Goal: Task Accomplishment & Management: Use online tool/utility

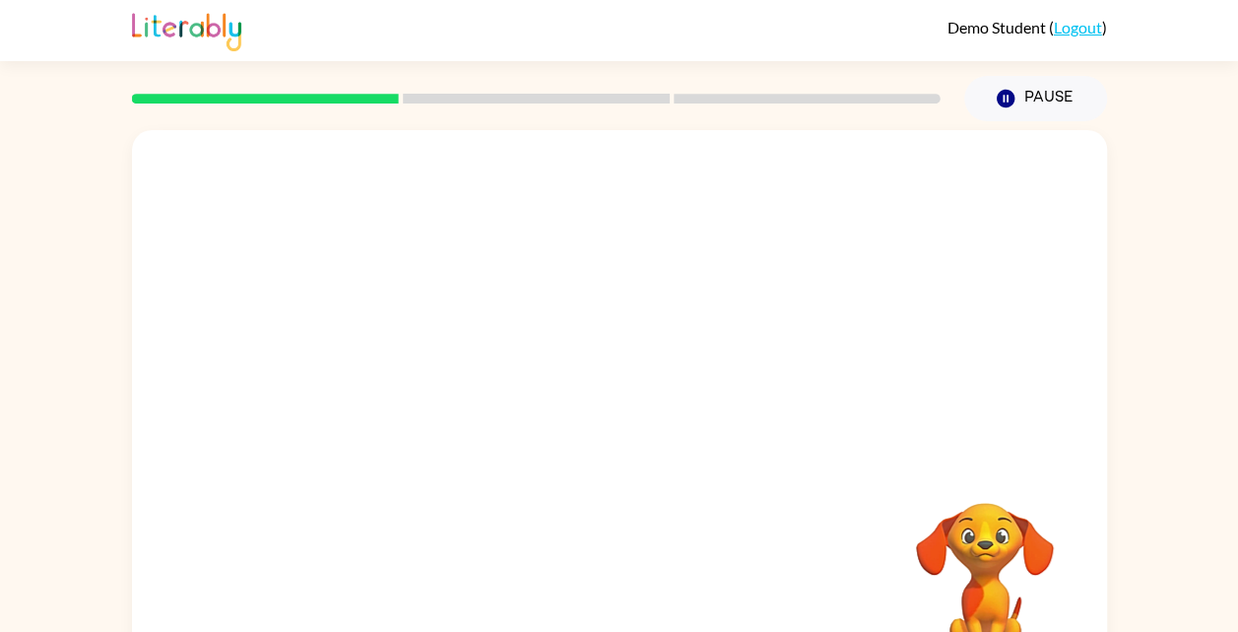
click at [358, 321] on div at bounding box center [619, 295] width 975 height 331
click at [1031, 106] on button "Pause Pause" at bounding box center [1036, 98] width 143 height 45
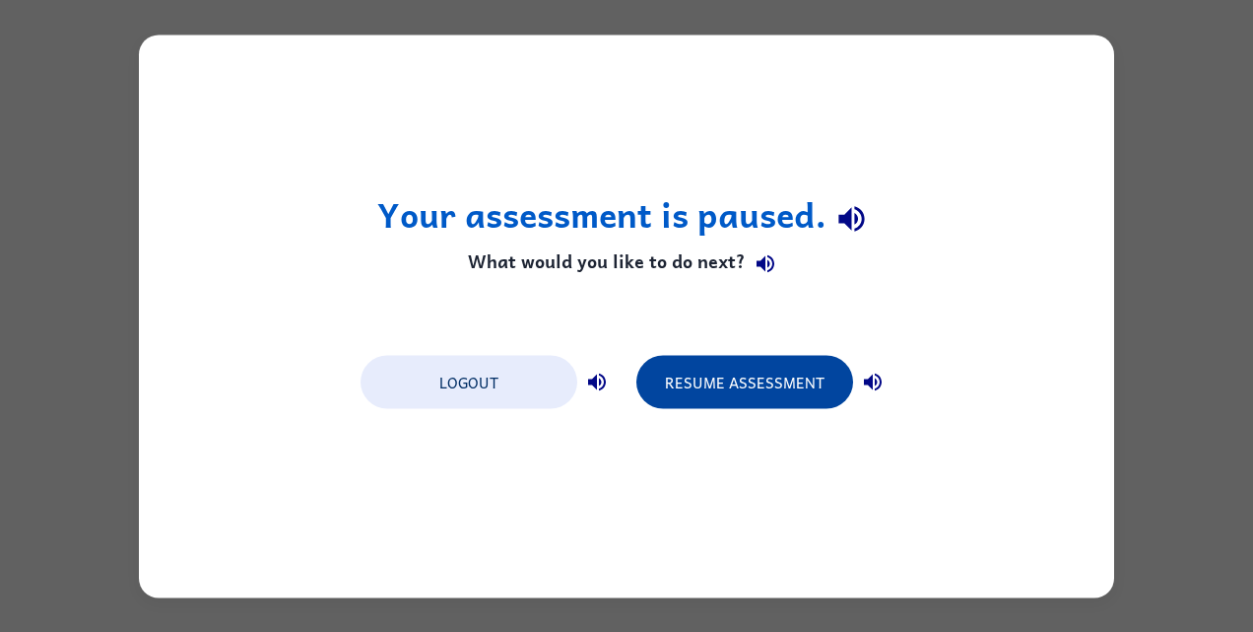
click at [725, 391] on button "Resume Assessment" at bounding box center [744, 381] width 217 height 53
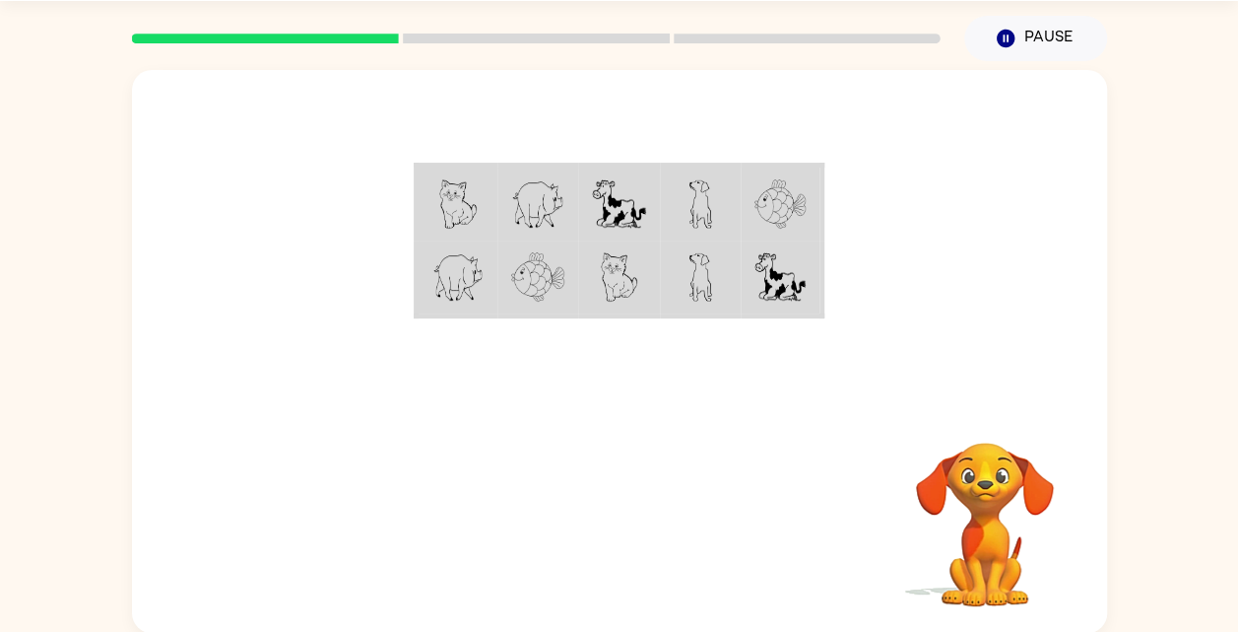
scroll to position [61, 0]
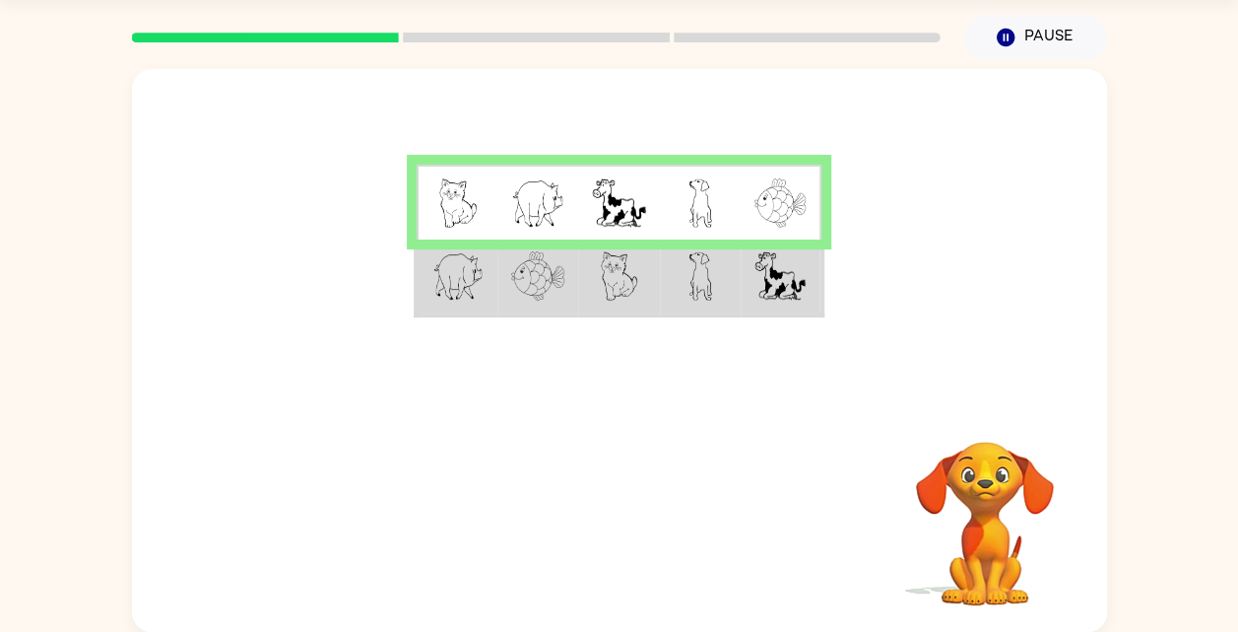
click at [516, 275] on img at bounding box center [537, 275] width 53 height 49
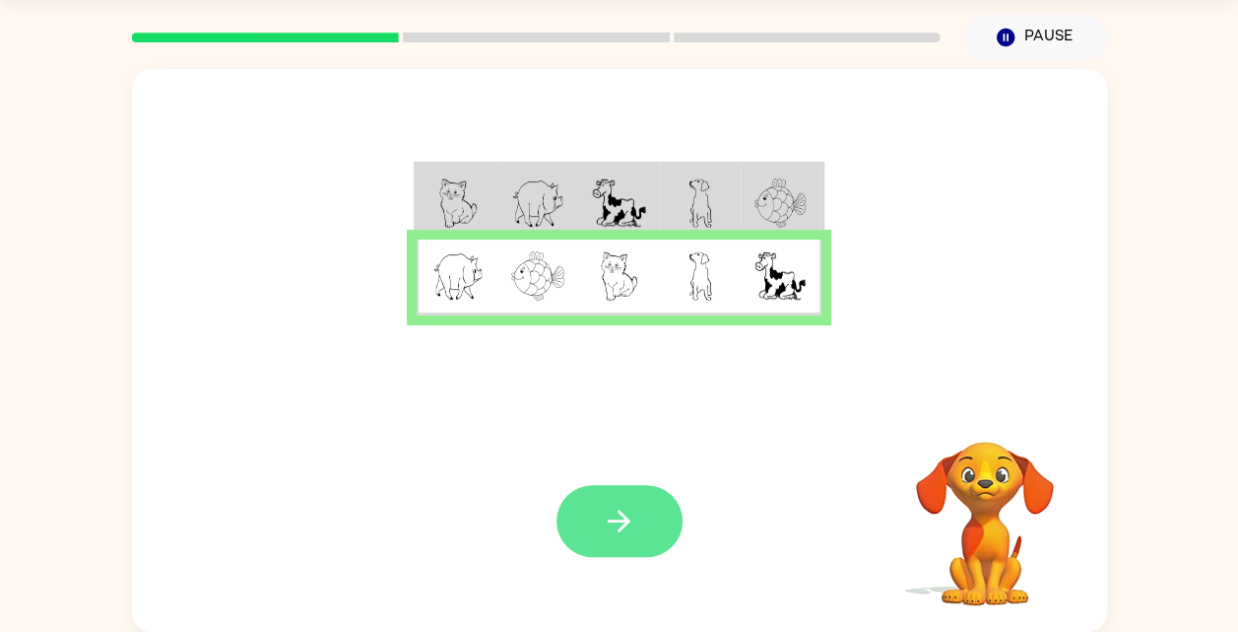
click at [617, 509] on icon "button" at bounding box center [619, 520] width 34 height 34
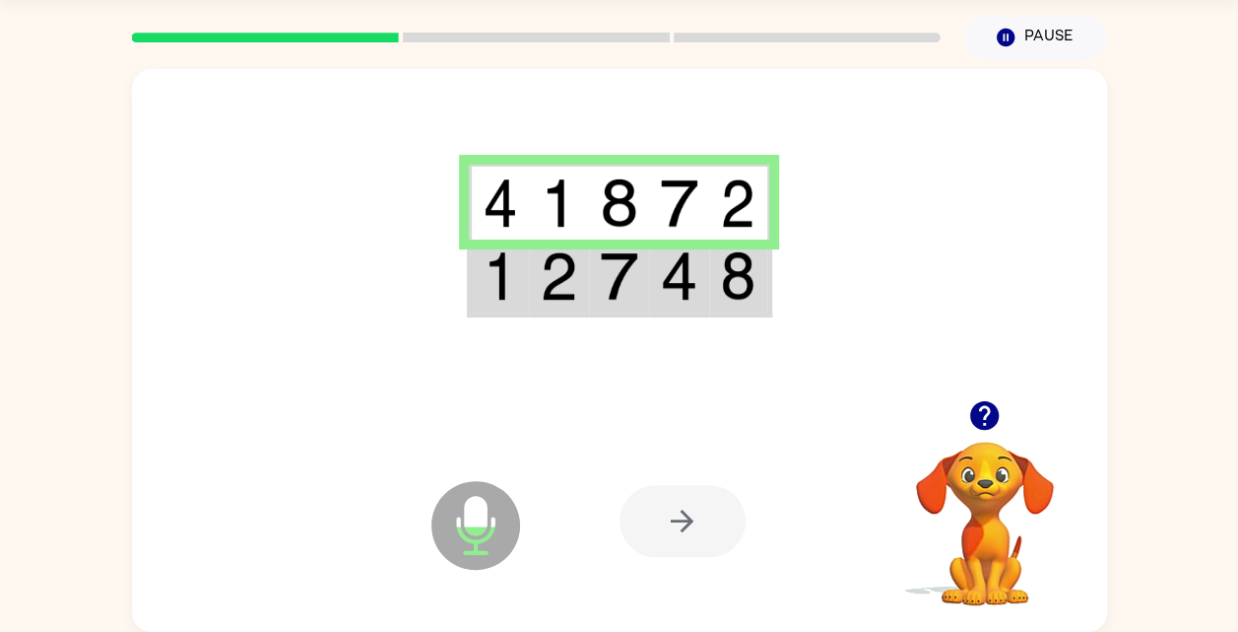
click at [638, 278] on td at bounding box center [619, 277] width 60 height 76
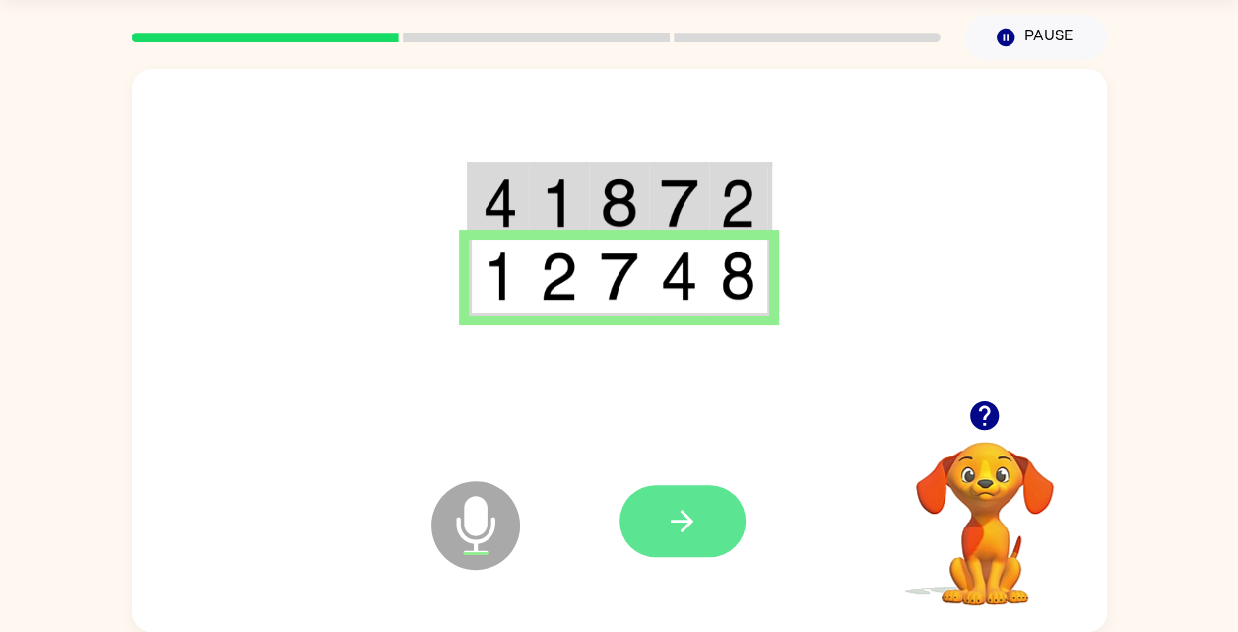
click at [658, 520] on button "button" at bounding box center [683, 521] width 126 height 72
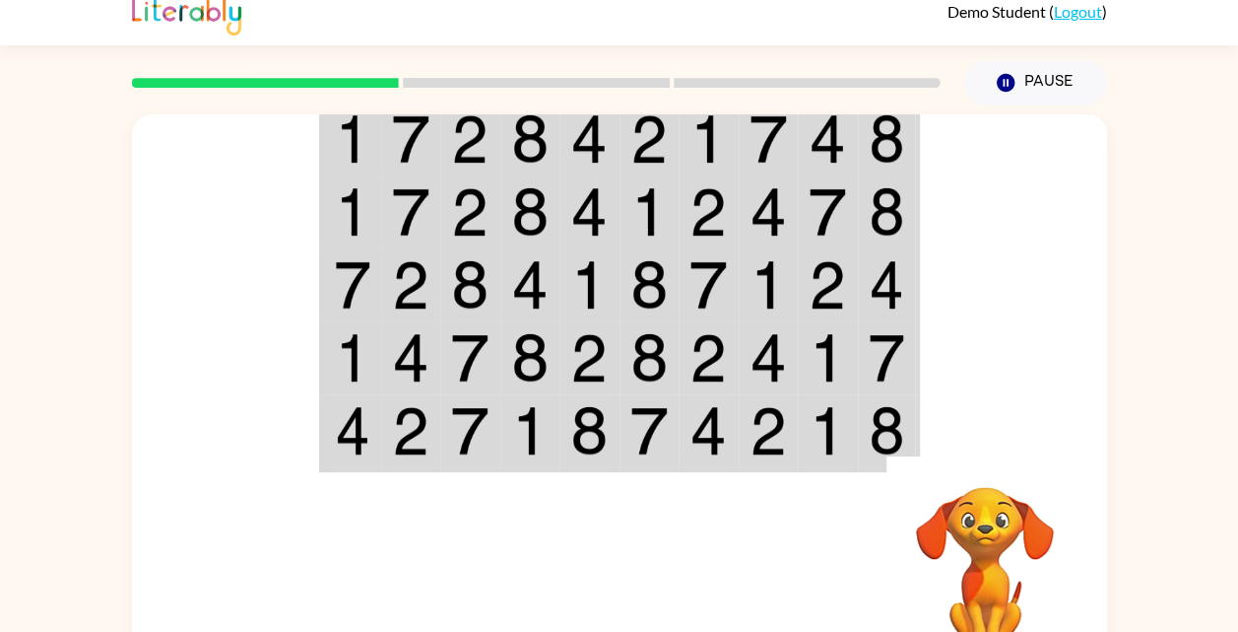
scroll to position [0, 0]
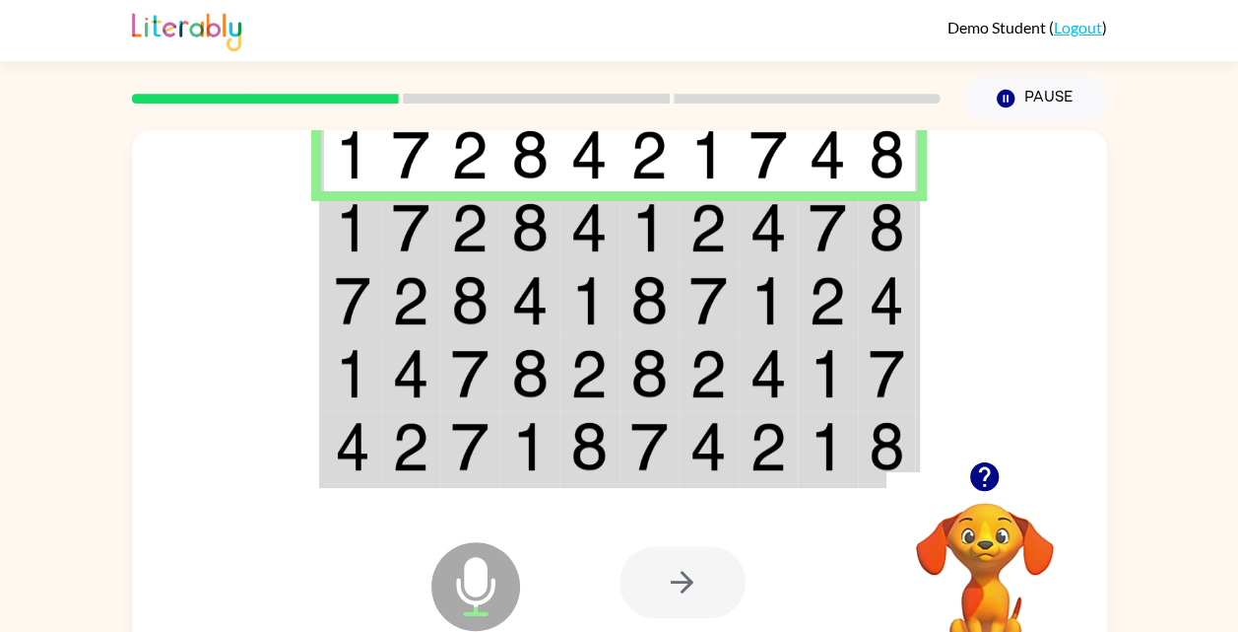
click at [628, 235] on td at bounding box center [650, 227] width 60 height 73
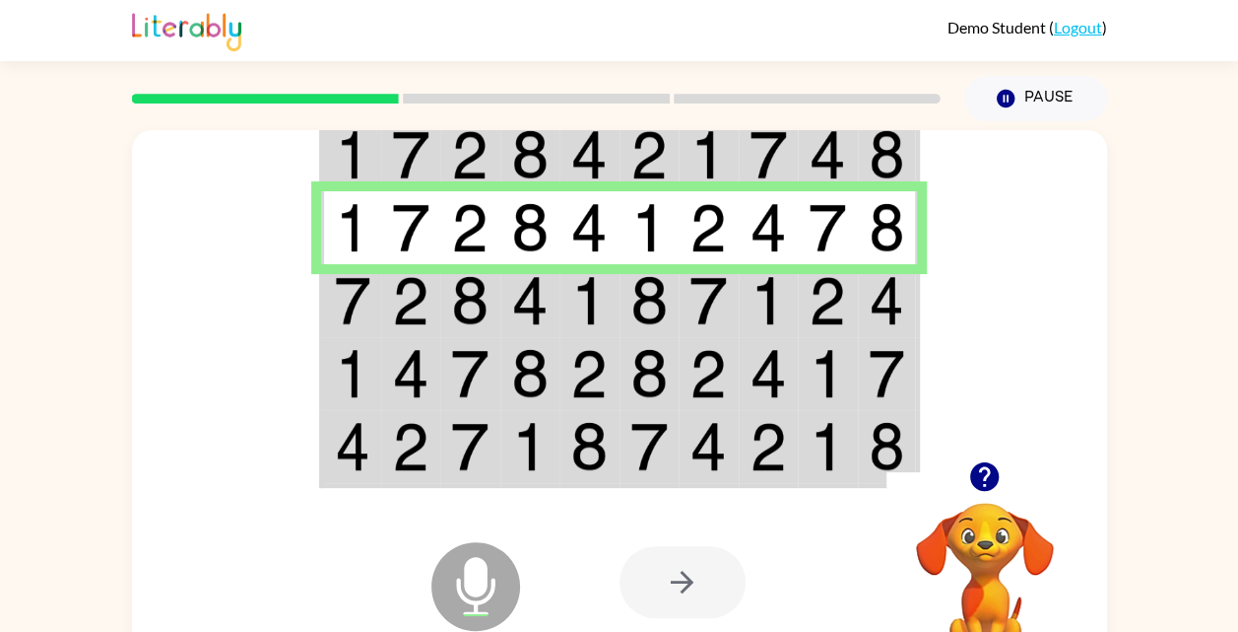
click at [576, 326] on td at bounding box center [590, 300] width 60 height 73
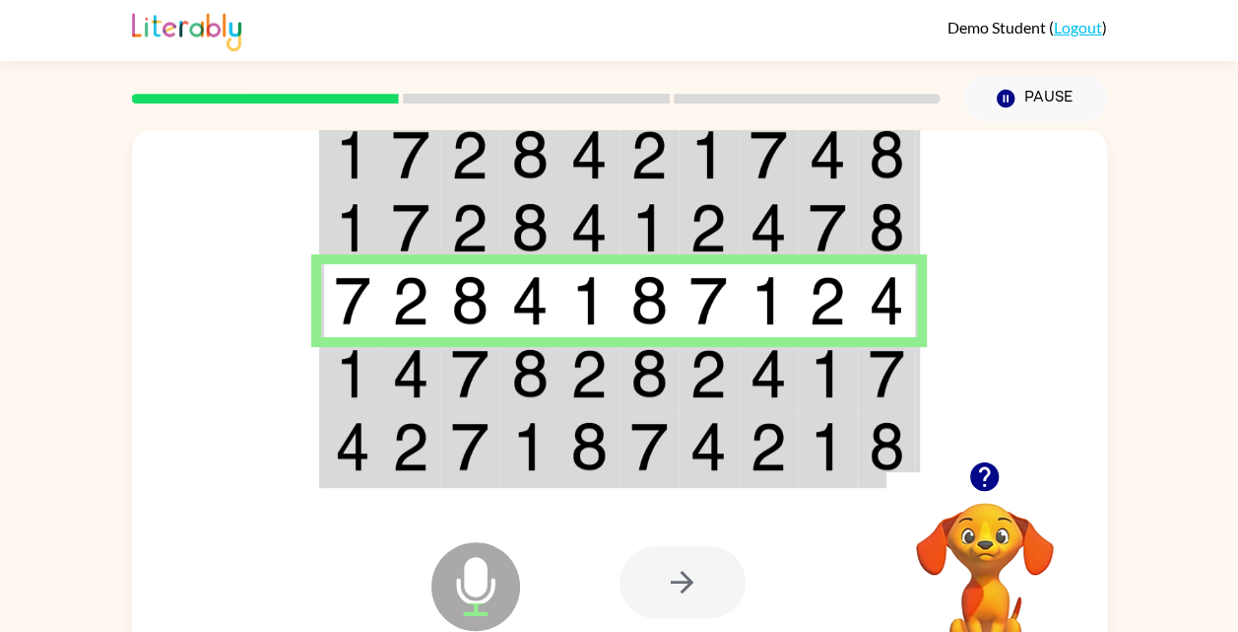
click at [567, 386] on td at bounding box center [590, 373] width 60 height 73
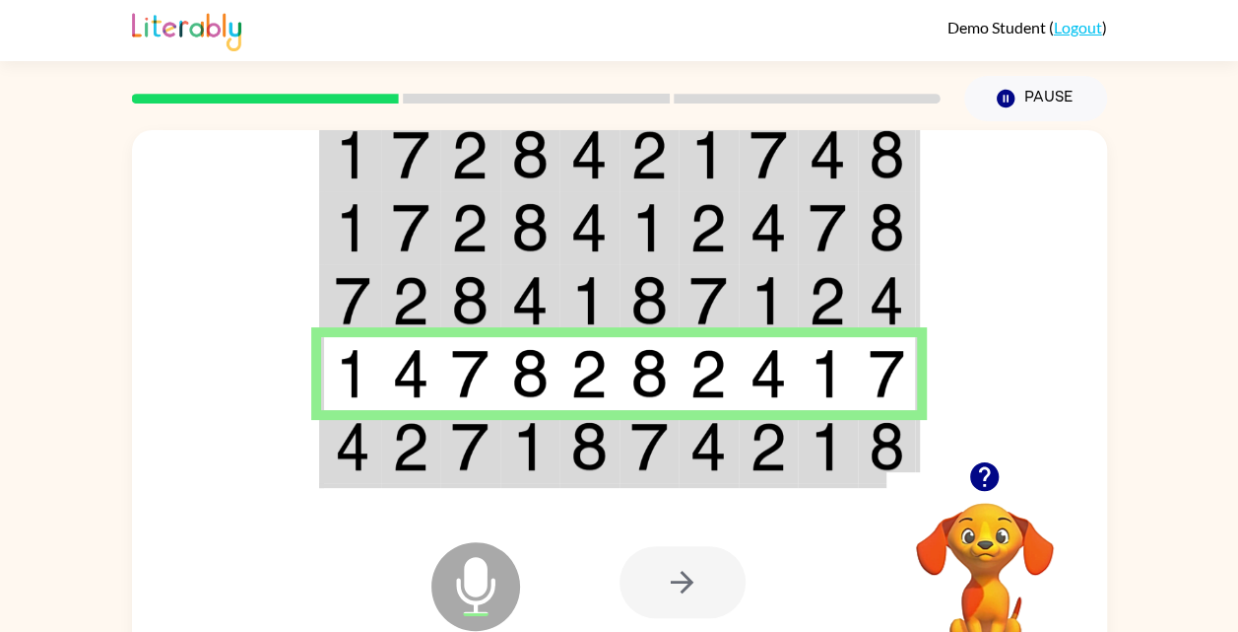
click at [563, 461] on td at bounding box center [590, 448] width 60 height 76
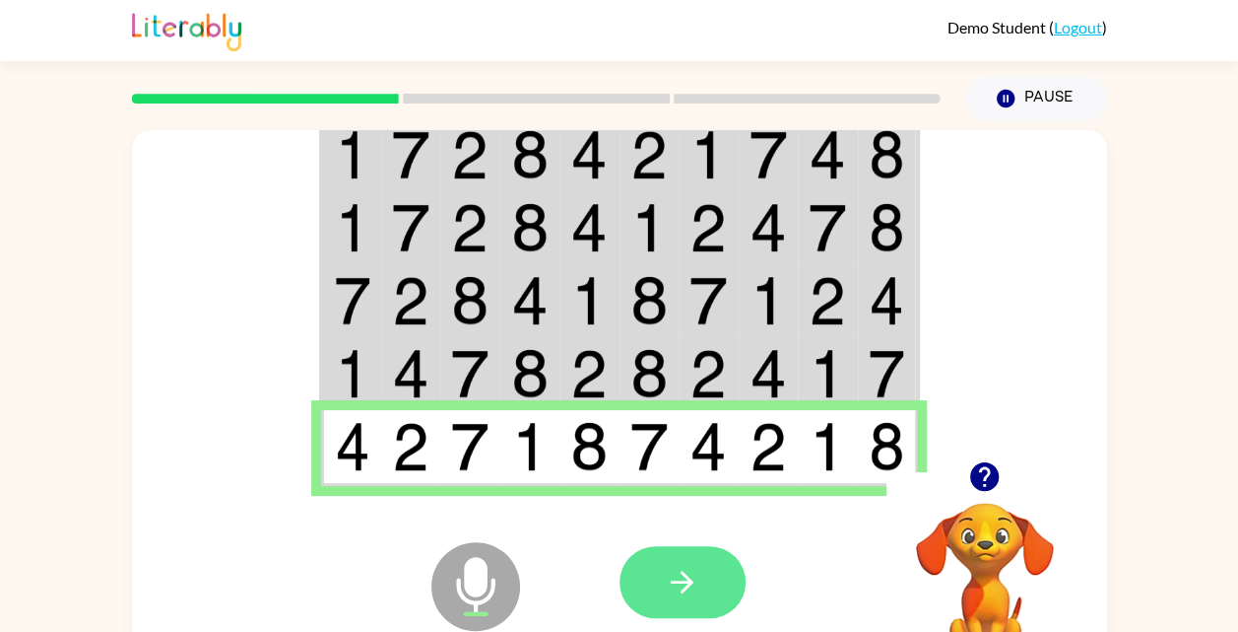
click at [655, 580] on button "button" at bounding box center [683, 582] width 126 height 72
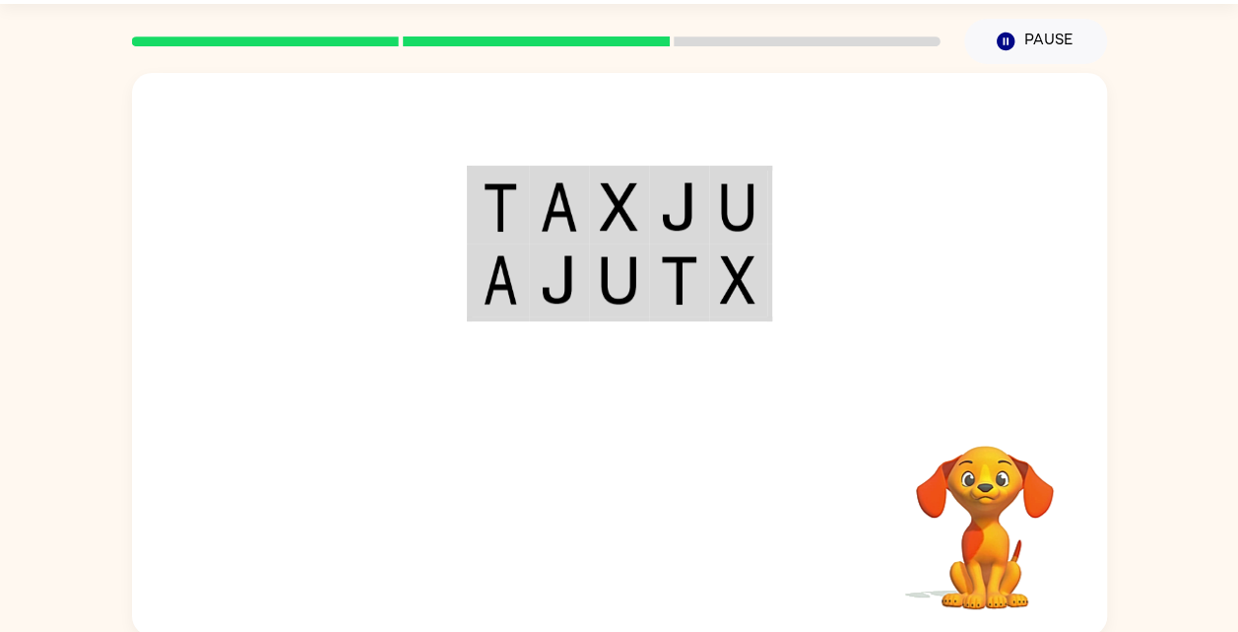
scroll to position [61, 0]
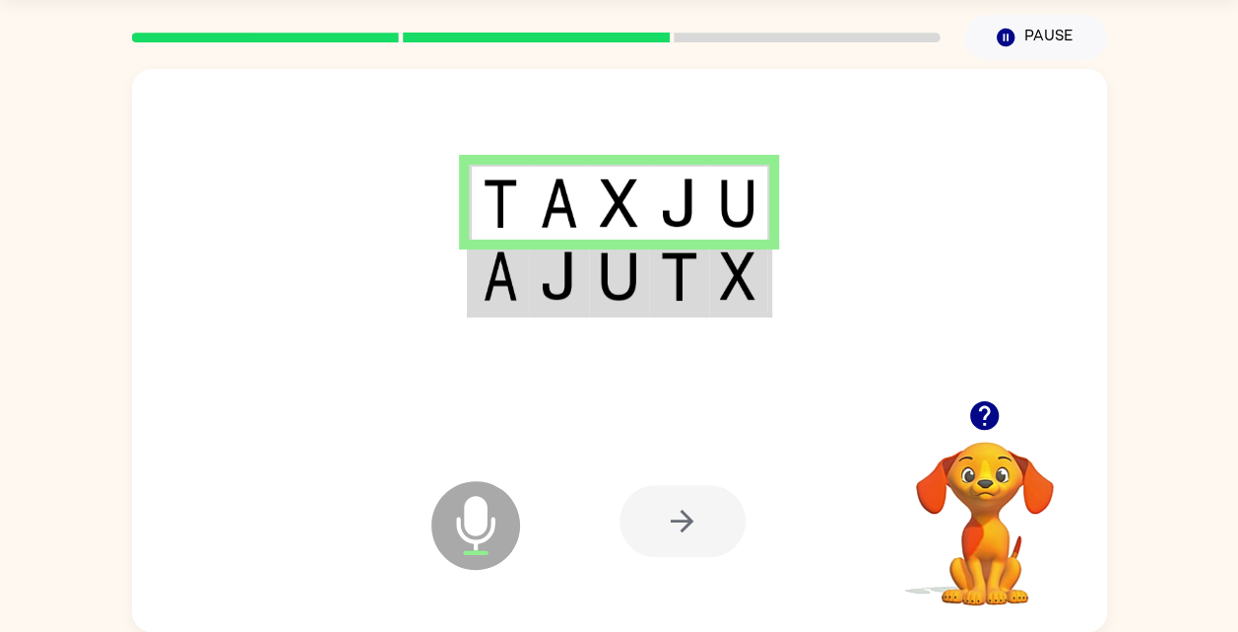
click at [670, 286] on img at bounding box center [678, 275] width 37 height 49
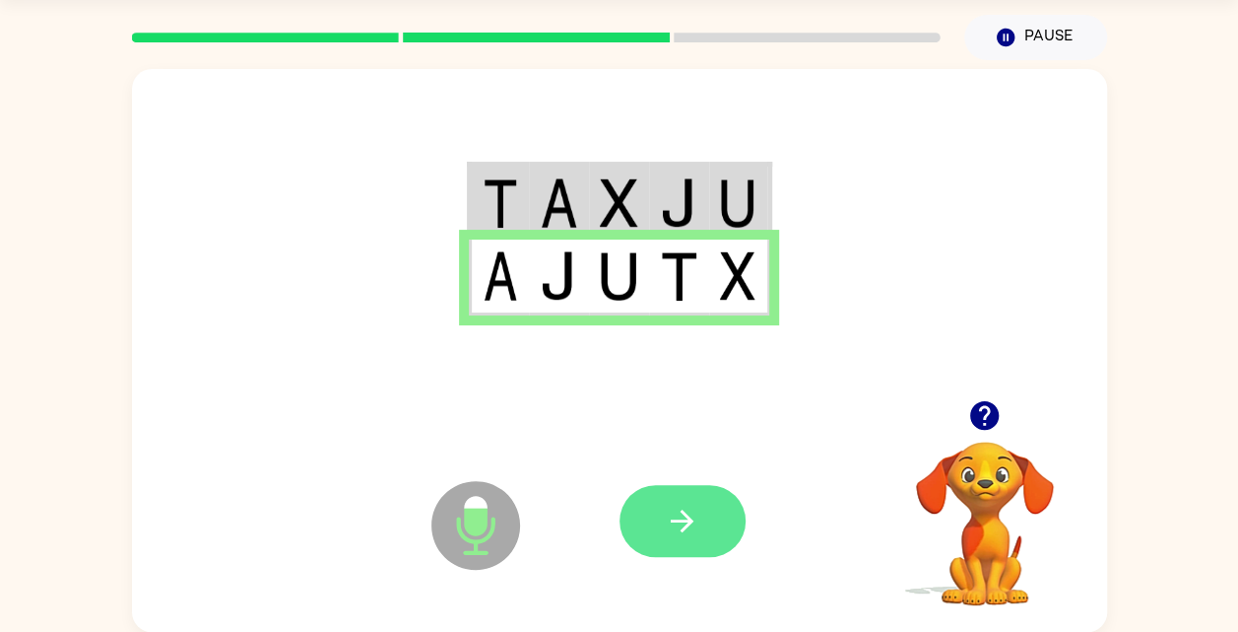
click at [707, 536] on button "button" at bounding box center [683, 521] width 126 height 72
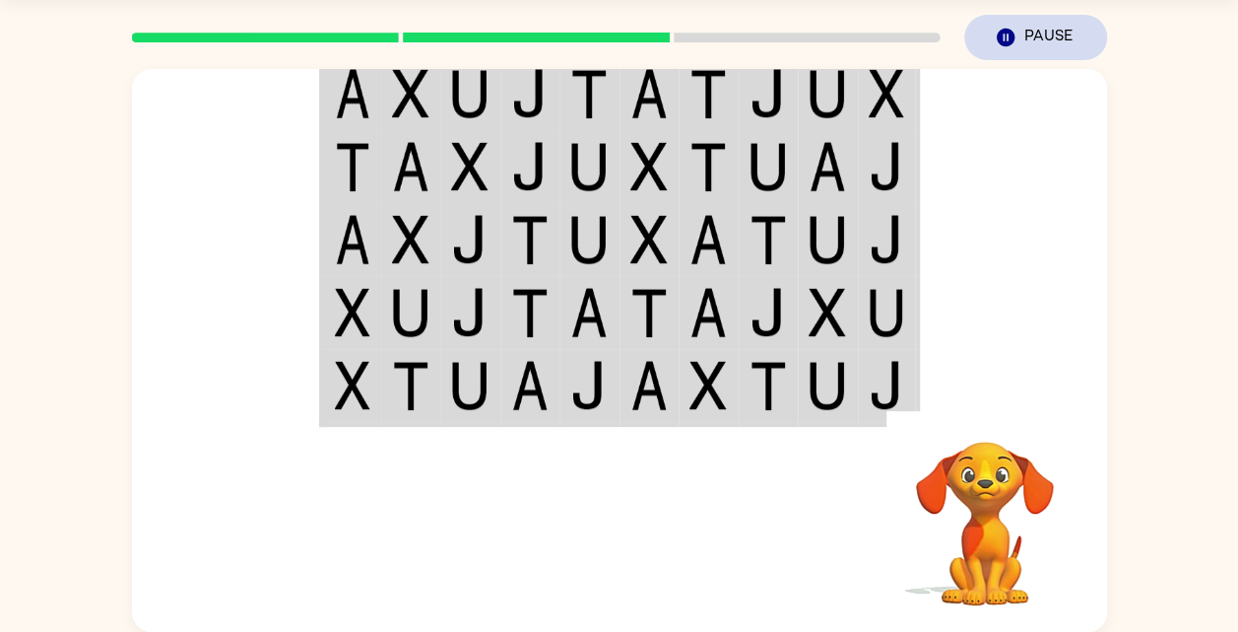
click at [1031, 39] on button "Pause Pause" at bounding box center [1036, 37] width 143 height 45
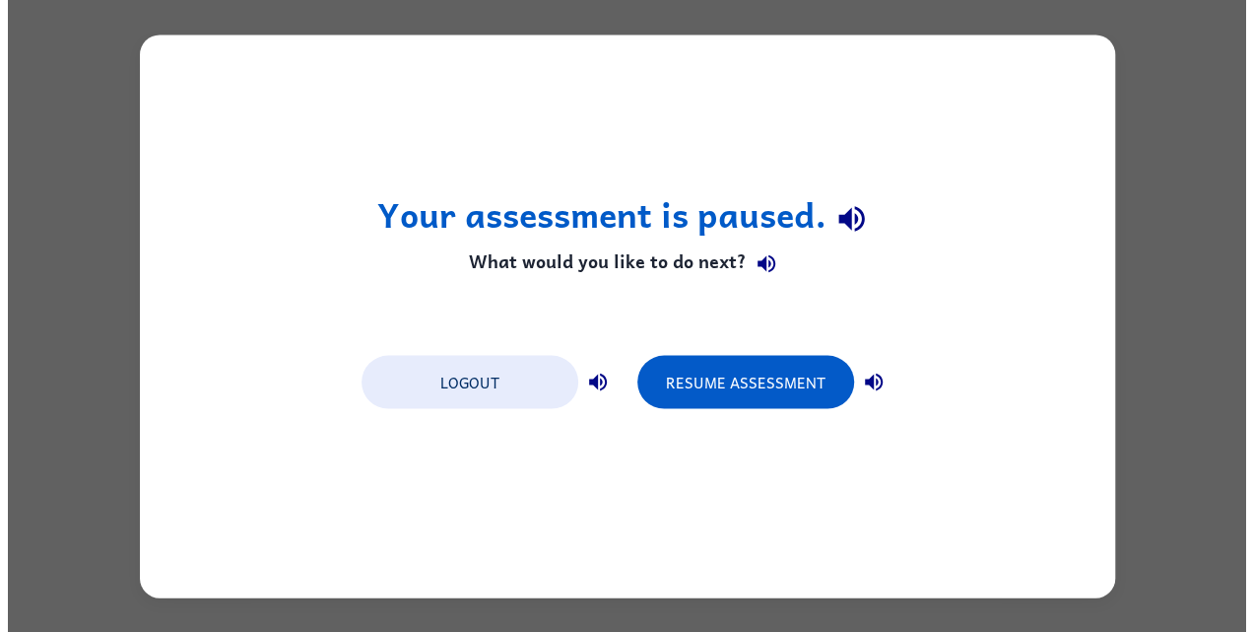
scroll to position [0, 0]
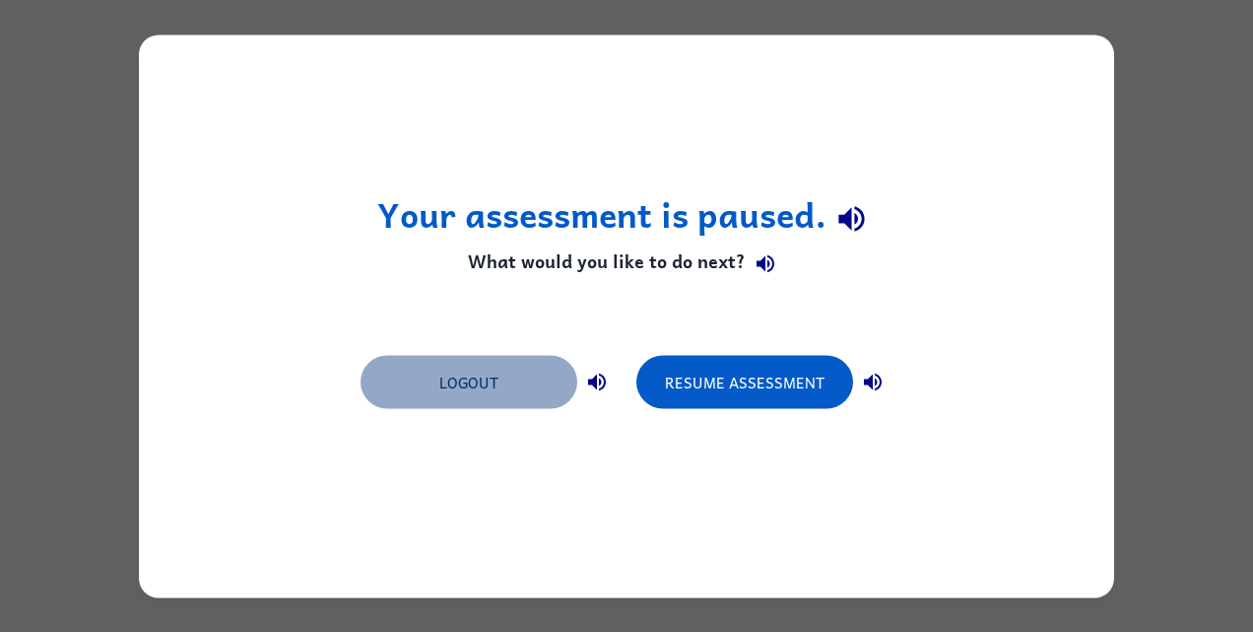
click at [440, 388] on button "Logout" at bounding box center [469, 381] width 217 height 53
